Goal: Task Accomplishment & Management: Complete application form

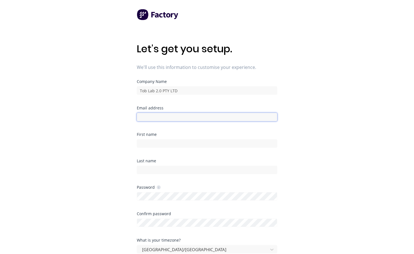
click at [203, 115] on input at bounding box center [207, 117] width 140 height 8
click at [168, 117] on input "[EMAIL_ADDRESS][DOMAIN_NAME]" at bounding box center [207, 117] width 140 height 8
type input "[EMAIL_ADDRESS][DOMAIN_NAME]"
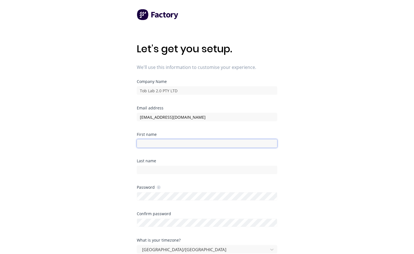
click at [182, 145] on input at bounding box center [207, 143] width 140 height 8
type input "Rasool"
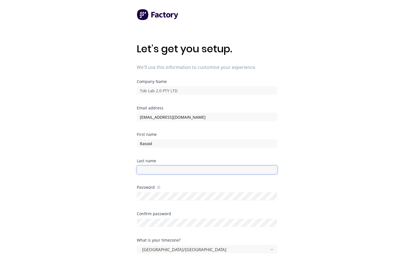
click at [195, 166] on input at bounding box center [207, 169] width 140 height 8
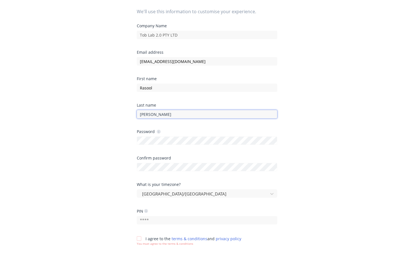
scroll to position [56, 0]
type input "[PERSON_NAME]"
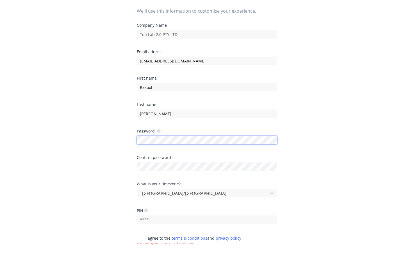
click at [137, 144] on div at bounding box center [137, 144] width 0 height 0
click at [304, 198] on div "Let's get you setup. We'll use this information to customise your experience. C…" at bounding box center [207, 82] width 414 height 276
click at [210, 218] on input "text" at bounding box center [207, 219] width 140 height 8
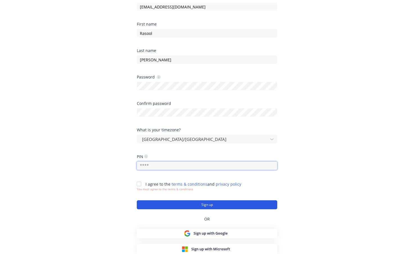
scroll to position [110, 0]
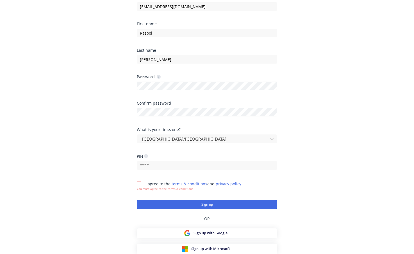
click at [148, 156] on icon at bounding box center [146, 156] width 4 height 4
click at [147, 156] on icon at bounding box center [146, 156] width 4 height 4
click at [158, 163] on input "text" at bounding box center [207, 165] width 140 height 8
type input "2025"
click at [138, 181] on div at bounding box center [138, 183] width 11 height 11
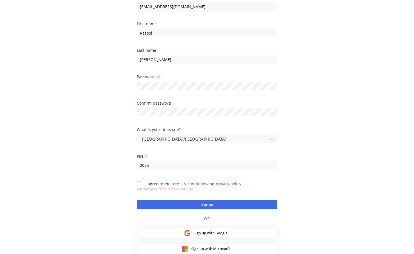
scroll to position [106, 0]
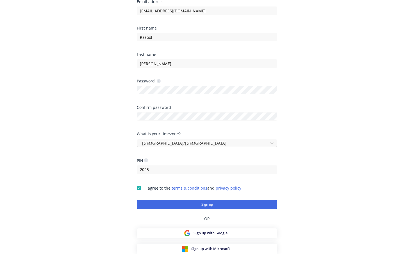
click at [235, 142] on div at bounding box center [203, 143] width 124 height 7
click at [46, 68] on div "Let's get you setup. We'll use this information to customise your experience. C…" at bounding box center [207, 32] width 414 height 276
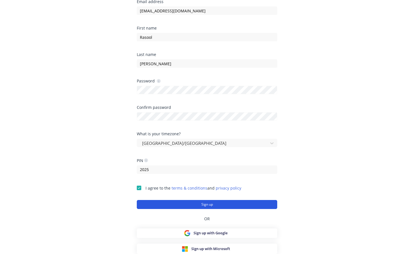
click at [201, 204] on button "Sign up" at bounding box center [207, 204] width 140 height 9
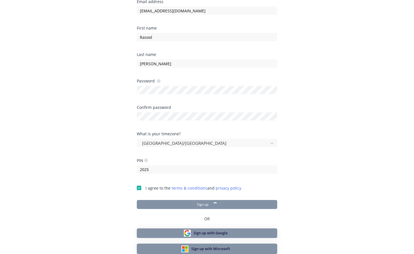
scroll to position [22, 0]
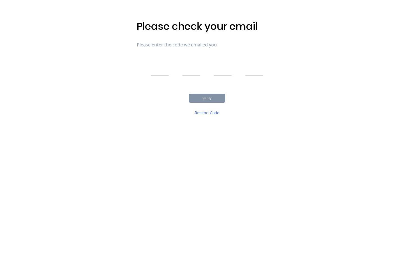
click at [162, 71] on input "text" at bounding box center [160, 68] width 18 height 14
click at [117, 12] on div "Please check your email Please enter the code we emailed you Verify Resend Code" at bounding box center [207, 116] width 414 height 276
click at [85, 63] on div "Please check your email Please enter the code we emailed you Verify Resend Code" at bounding box center [207, 116] width 414 height 276
click at [52, 52] on div "Please check your email Please enter the code we emailed you Verify Resend Code" at bounding box center [207, 116] width 414 height 276
click at [215, 112] on button "Resend Code" at bounding box center [207, 112] width 36 height 11
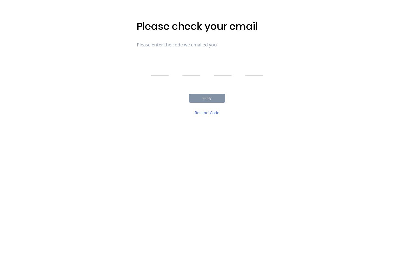
click at [115, 91] on div "Please check your email Please enter the code we emailed you Verify Resend Code" at bounding box center [207, 116] width 414 height 276
click at [130, 95] on div "Please check your email Please enter the code we emailed you Verify Resend Code" at bounding box center [207, 116] width 414 height 276
click at [67, 108] on div "Please check your email Please enter the code we emailed you Verify Resend Code" at bounding box center [207, 116] width 414 height 276
click at [140, 81] on div "Please check your email Please enter the code we emailed you Verify Resend Code" at bounding box center [207, 71] width 140 height 102
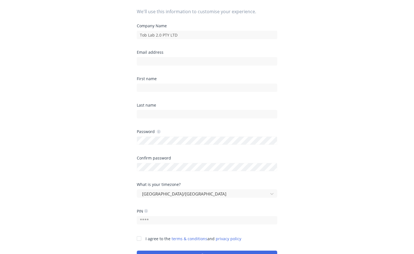
scroll to position [56, 0]
click at [183, 56] on div at bounding box center [207, 60] width 140 height 10
click at [261, 66] on div "Email address" at bounding box center [207, 63] width 140 height 26
click at [237, 62] on input at bounding box center [207, 60] width 140 height 8
type input "[EMAIL_ADDRESS][DOMAIN_NAME]"
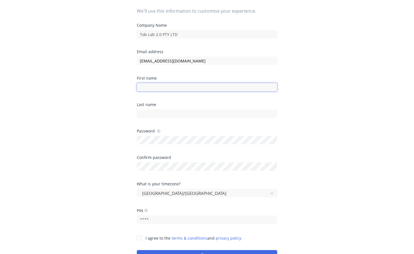
type input "Rasool"
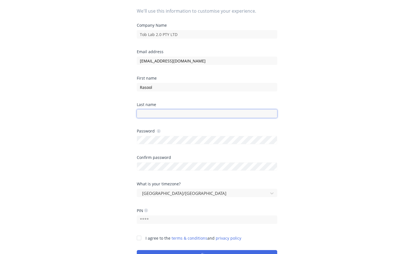
type input "[PERSON_NAME]"
type input "2025"
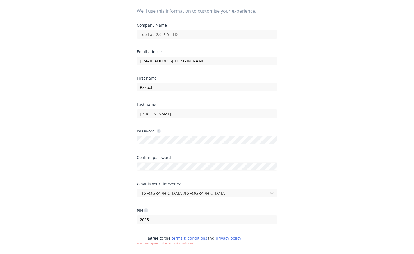
click at [76, 101] on div "Let's get you setup. We'll use this information to customise your experience. C…" at bounding box center [207, 82] width 414 height 276
click at [24, 126] on div "Let's get you setup. We'll use this information to customise your experience. C…" at bounding box center [207, 82] width 414 height 276
click at [60, 119] on div "Let's get you setup. We'll use this information to customise your experience. C…" at bounding box center [207, 82] width 414 height 276
click at [197, 133] on div "Password" at bounding box center [207, 136] width 140 height 15
type input "[EMAIL_ADDRESS][DOMAIN_NAME]"
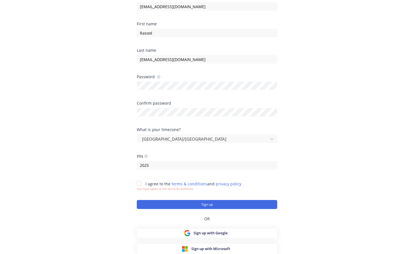
click at [138, 181] on div at bounding box center [138, 183] width 11 height 11
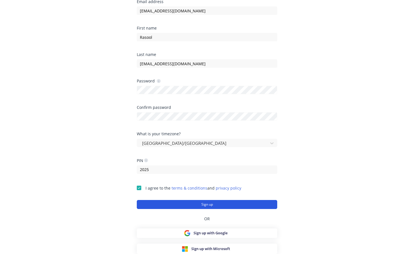
click at [169, 204] on button "Sign up" at bounding box center [207, 204] width 140 height 9
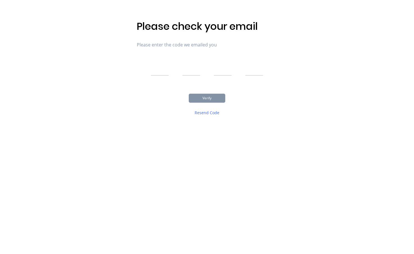
scroll to position [22, 0]
click at [160, 72] on input "text" at bounding box center [160, 68] width 18 height 14
click at [113, 145] on div "Please check your email Please enter the code we emailed you Verify Resend Code" at bounding box center [207, 116] width 414 height 276
drag, startPoint x: 74, startPoint y: 133, endPoint x: 78, endPoint y: 148, distance: 15.5
click at [74, 133] on div "Please check your email Please enter the code we emailed you Verify Resend Code" at bounding box center [207, 116] width 414 height 276
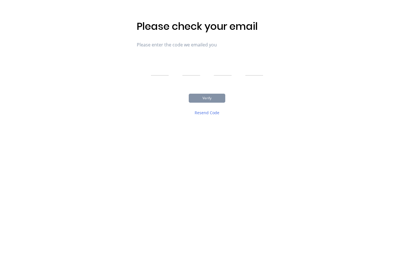
click at [127, 56] on div "Please check your email Please enter the code we emailed you Verify Resend Code" at bounding box center [207, 116] width 414 height 276
click at [118, 115] on div "Please check your email Please enter the code we emailed you Verify Resend Code" at bounding box center [207, 116] width 414 height 276
drag, startPoint x: 116, startPoint y: 67, endPoint x: 119, endPoint y: 68, distance: 3.1
click at [116, 67] on div "Please check your email Please enter the code we emailed you Verify Resend Code" at bounding box center [207, 116] width 414 height 276
click at [211, 114] on button "Resend Code" at bounding box center [207, 112] width 36 height 11
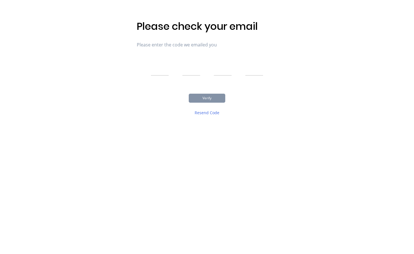
click at [93, 139] on div "Please check your email Please enter the code we emailed you Verify Resend Code" at bounding box center [207, 116] width 414 height 276
click at [54, 150] on div "Please check your email Please enter the code we emailed you Verify Resend Code" at bounding box center [207, 116] width 414 height 276
click at [135, 116] on div "Please check your email Please enter the code we emailed you Verify Resend Code" at bounding box center [207, 116] width 414 height 276
click at [156, 71] on input "text" at bounding box center [160, 68] width 18 height 14
click at [131, 104] on div "Please check your email Please enter the code we emailed you Verify Resend Code" at bounding box center [207, 116] width 414 height 276
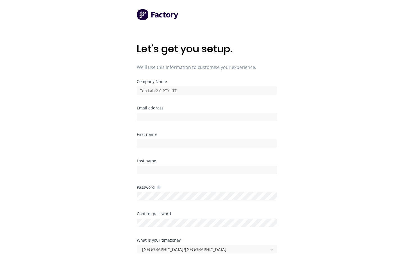
click at [191, 108] on div "Email address" at bounding box center [207, 108] width 140 height 4
click at [190, 119] on input at bounding box center [207, 117] width 140 height 8
type input "[EMAIL_ADDRESS][DOMAIN_NAME]"
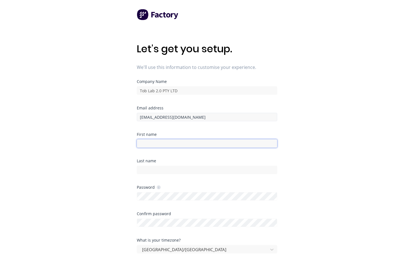
type input "Rasool"
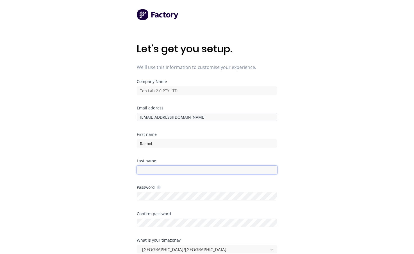
type input "[EMAIL_ADDRESS][DOMAIN_NAME]"
type input "2025"
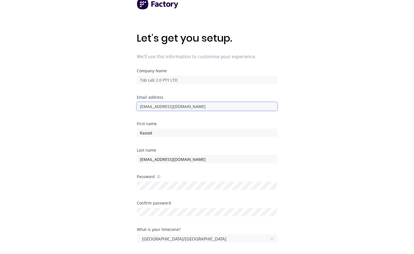
scroll to position [28, 0]
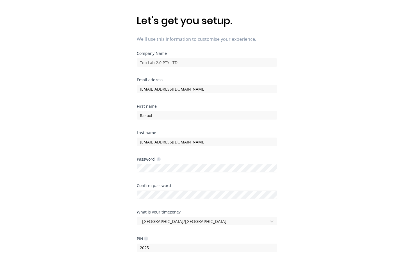
click at [181, 159] on div "Password" at bounding box center [207, 159] width 140 height 4
click at [184, 162] on div at bounding box center [207, 167] width 140 height 10
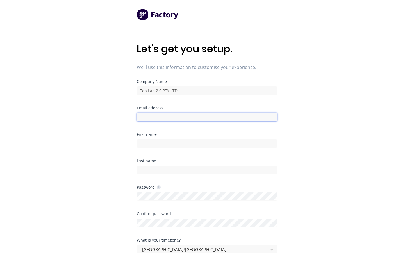
click at [174, 114] on input at bounding box center [207, 117] width 140 height 8
type input "[EMAIL_ADDRESS][DOMAIN_NAME]"
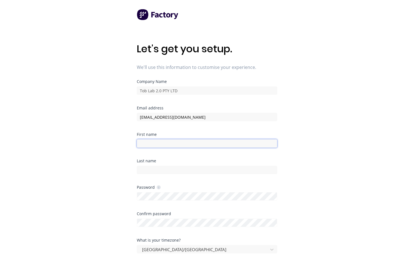
type input "Rasool"
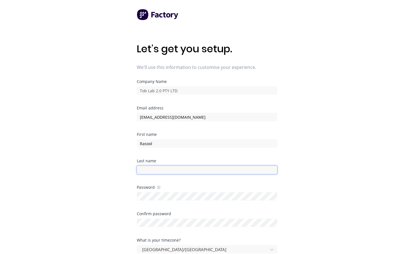
type input "[EMAIL_ADDRESS][DOMAIN_NAME]"
type input "2025"
click at [117, 126] on div "Let's get you setup. We'll use this information to customise your experience. C…" at bounding box center [207, 138] width 414 height 276
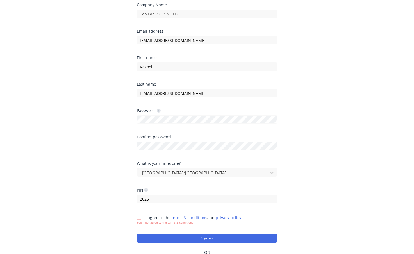
scroll to position [84, 0]
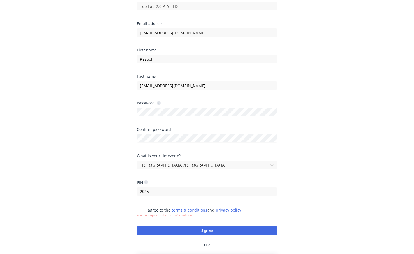
click at [180, 107] on div at bounding box center [207, 111] width 140 height 10
click at [79, 136] on div "Let's get you setup. We'll use this information to customise your experience. C…" at bounding box center [207, 54] width 414 height 276
click at [137, 209] on div at bounding box center [138, 209] width 11 height 11
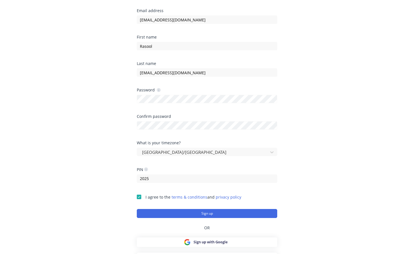
scroll to position [106, 0]
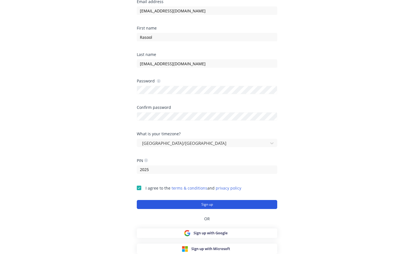
click at [221, 202] on button "Sign up" at bounding box center [207, 204] width 140 height 9
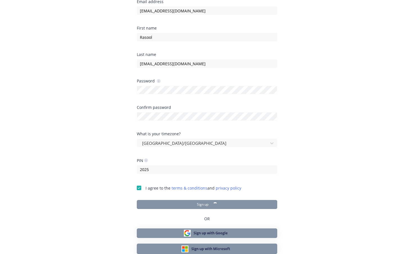
scroll to position [22, 0]
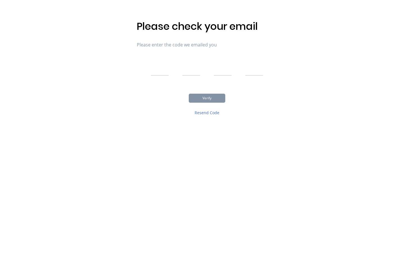
click at [163, 68] on input "text" at bounding box center [160, 68] width 18 height 14
